Goal: Navigation & Orientation: Find specific page/section

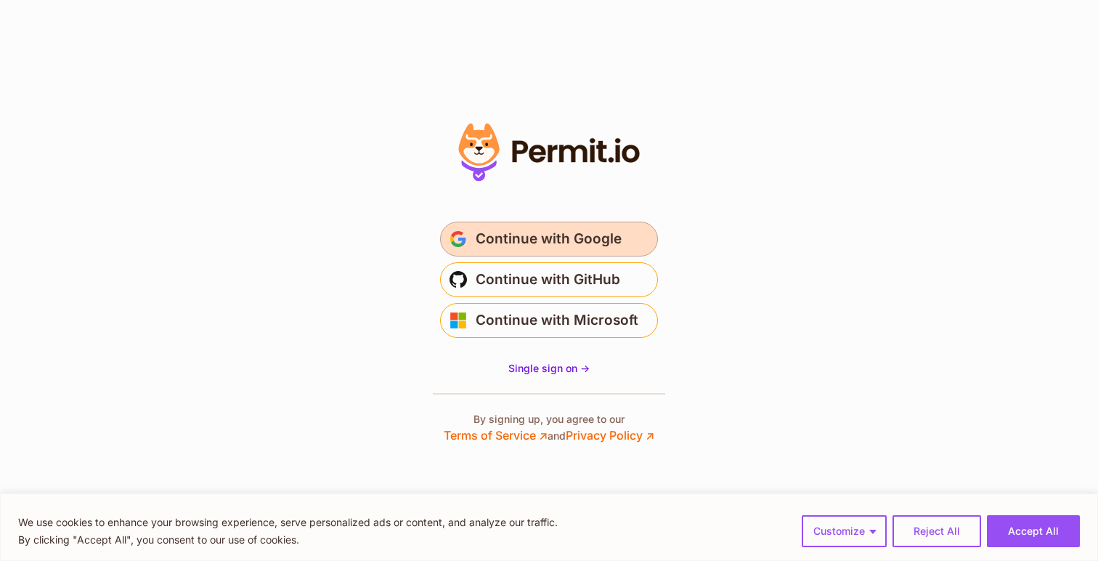
click at [570, 251] on button "Continue with Google" at bounding box center [549, 239] width 218 height 35
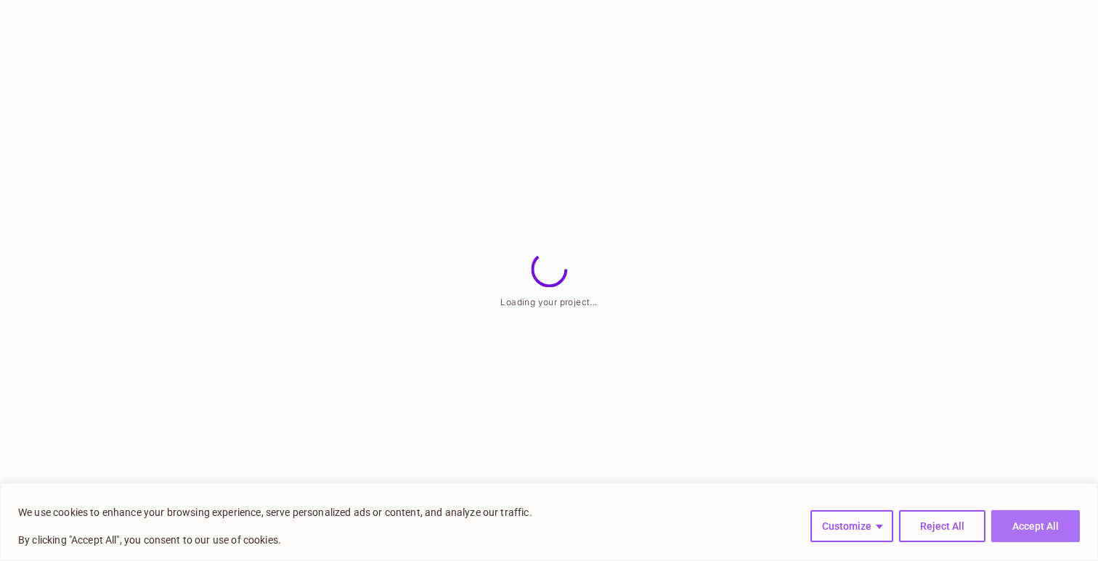
click at [1019, 518] on button "Accept All" at bounding box center [1036, 526] width 89 height 32
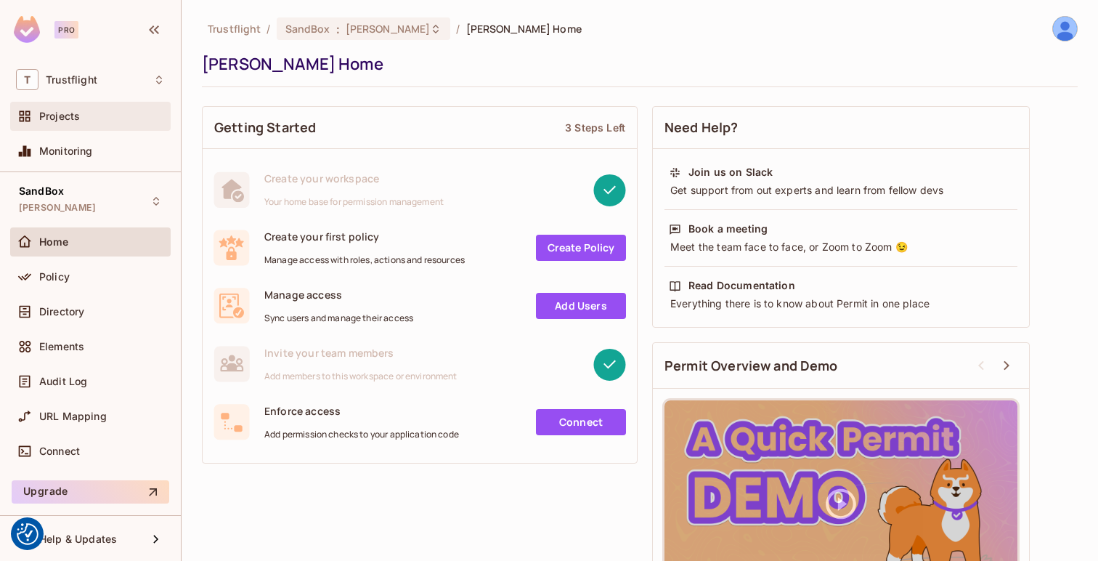
click at [113, 116] on div "Projects" at bounding box center [102, 116] width 126 height 12
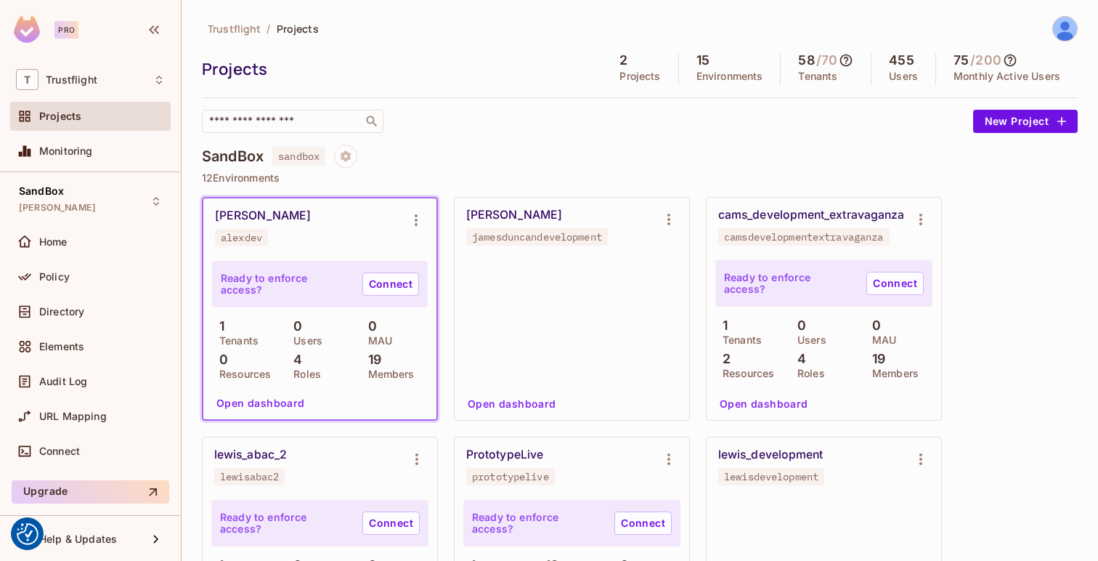
click at [522, 405] on button "Open dashboard" at bounding box center [512, 403] width 100 height 23
